Goal: Ask a question

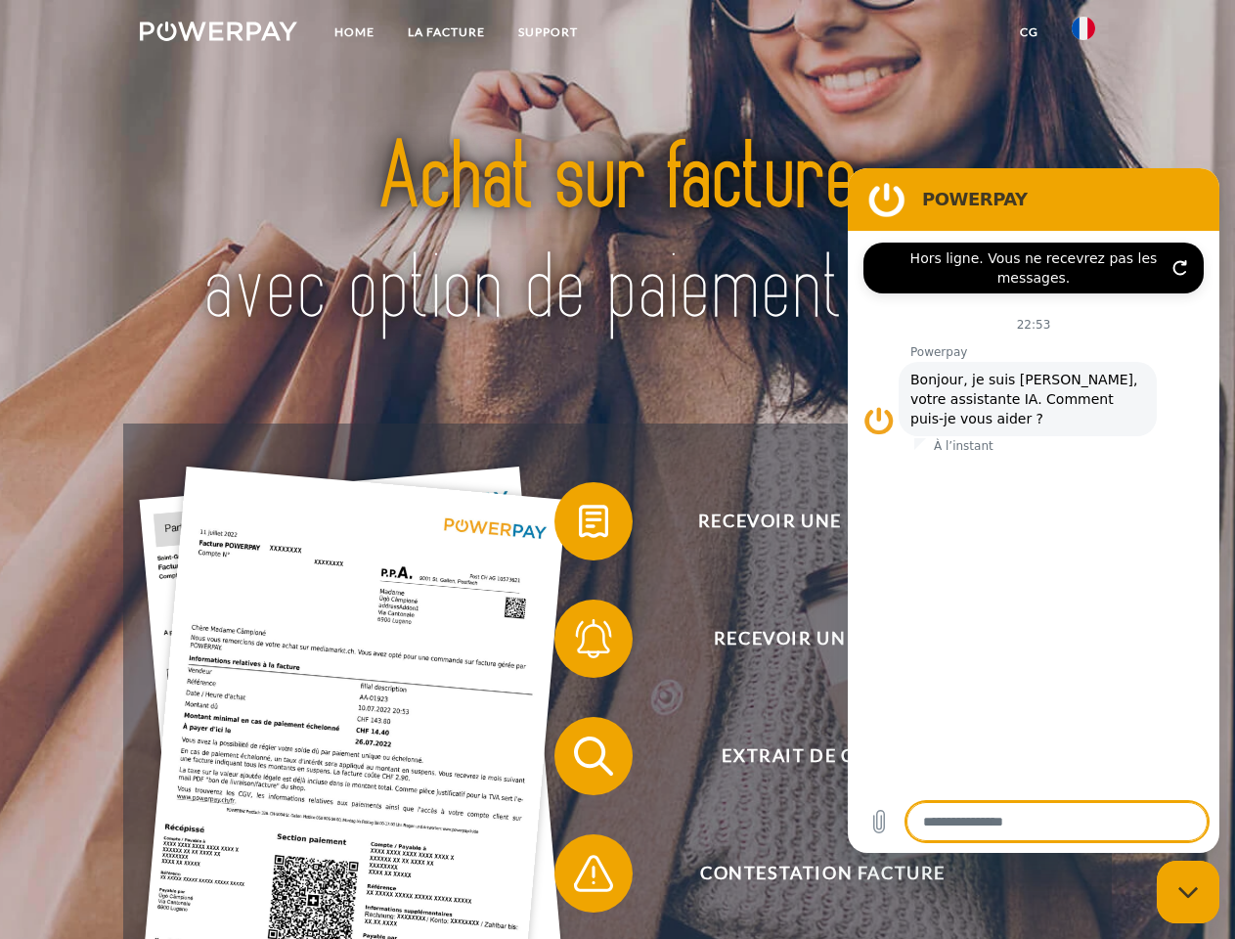
click at [218, 34] on img at bounding box center [218, 32] width 157 height 20
click at [1084, 34] on img at bounding box center [1083, 28] width 23 height 23
click at [1029, 32] on link "CG" at bounding box center [1029, 32] width 52 height 35
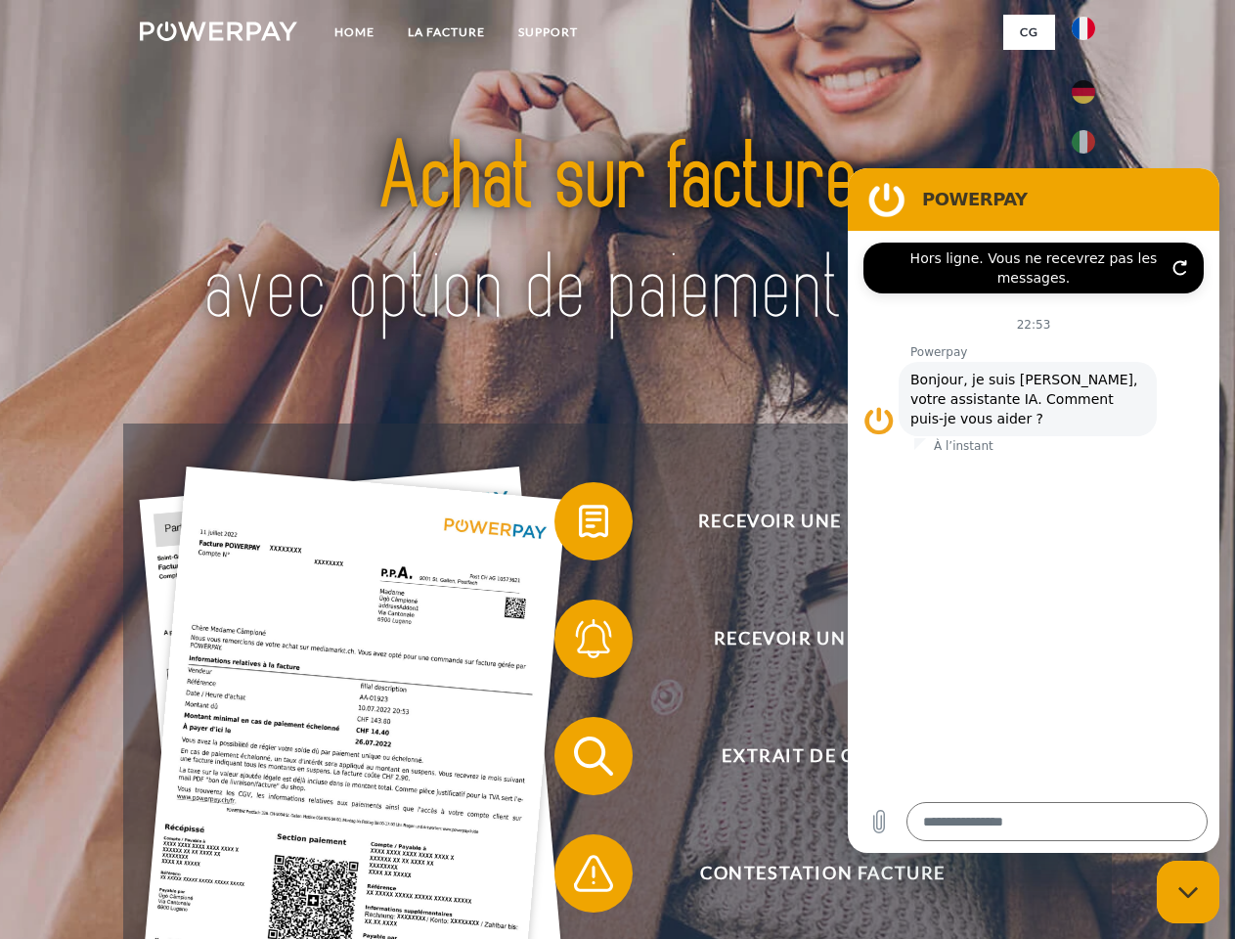
click at [579, 525] on span at bounding box center [564, 521] width 98 height 98
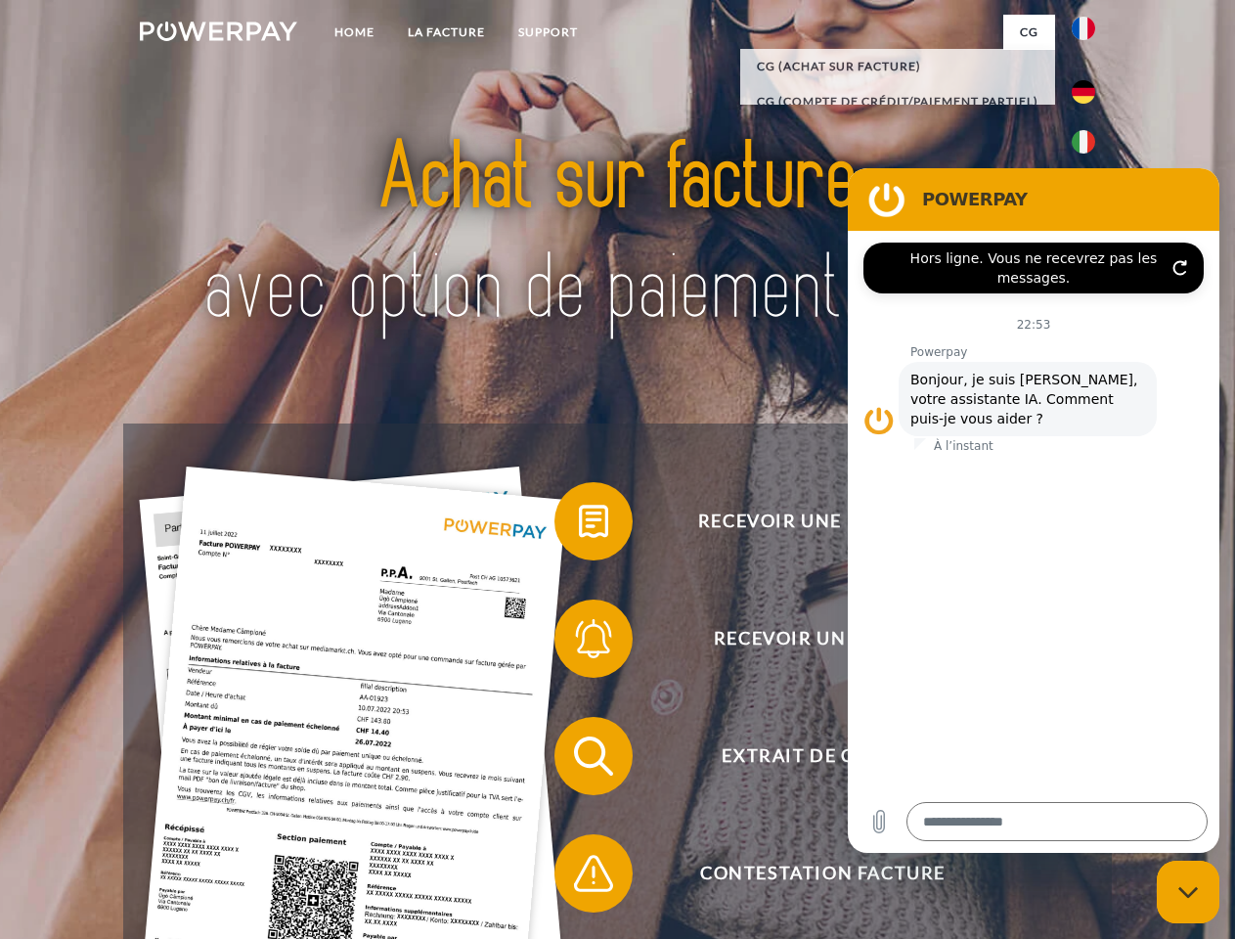
click at [579, 643] on span at bounding box center [564, 639] width 98 height 98
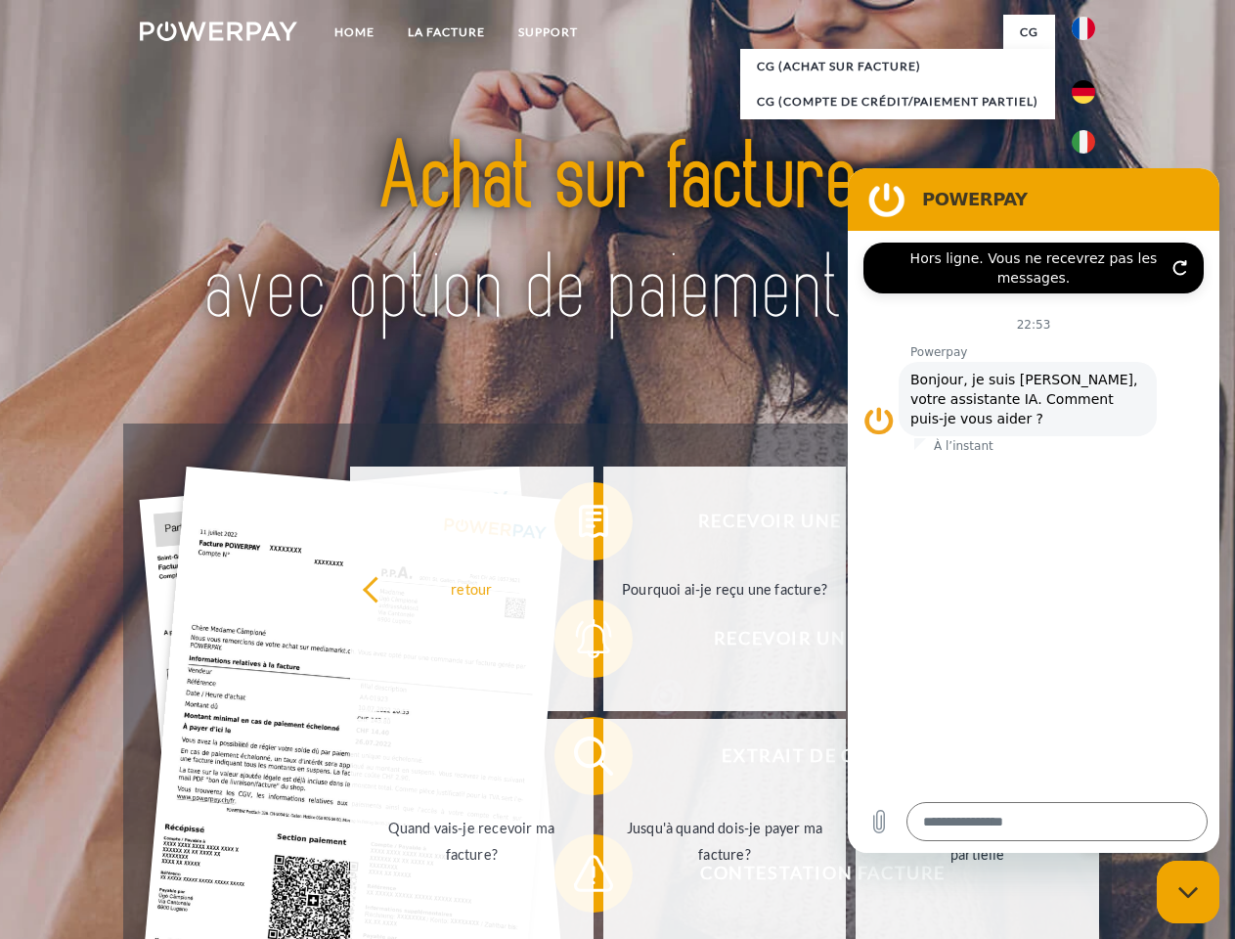
click at [603, 760] on link "Jusqu'à quand dois-je payer ma facture?" at bounding box center [725, 841] width 244 height 245
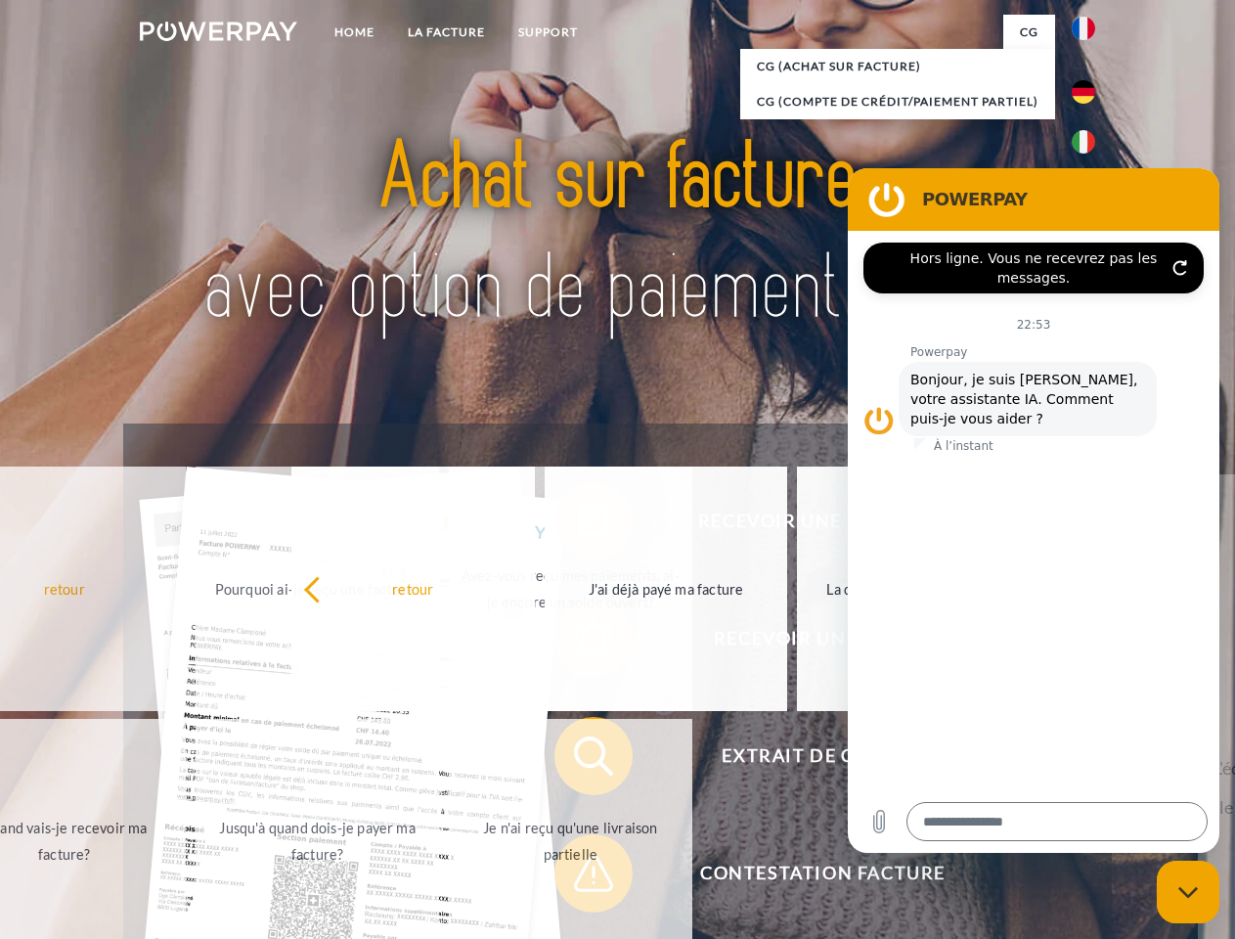
click at [579, 877] on span at bounding box center [564, 873] width 98 height 98
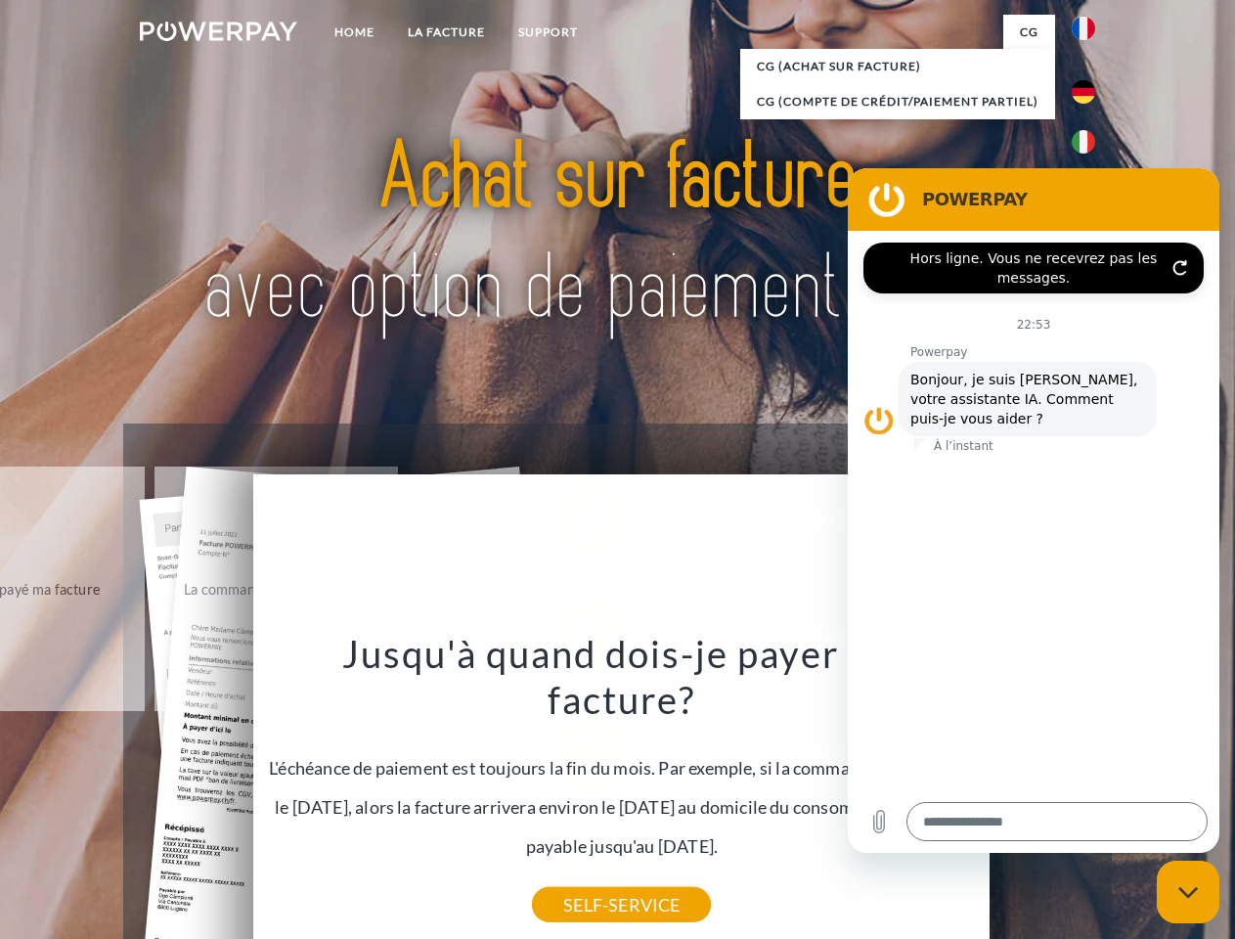
click at [1188, 892] on icon "Fermer la fenêtre de messagerie" at bounding box center [1189, 892] width 21 height 13
type textarea "*"
